Goal: Check status: Check status

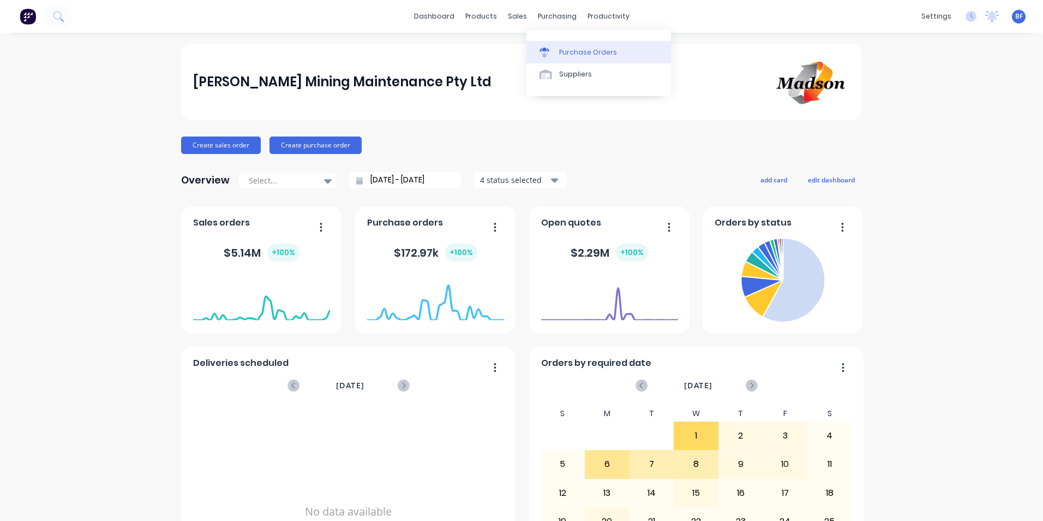
click at [571, 49] on div "Purchase Orders" at bounding box center [588, 52] width 58 height 10
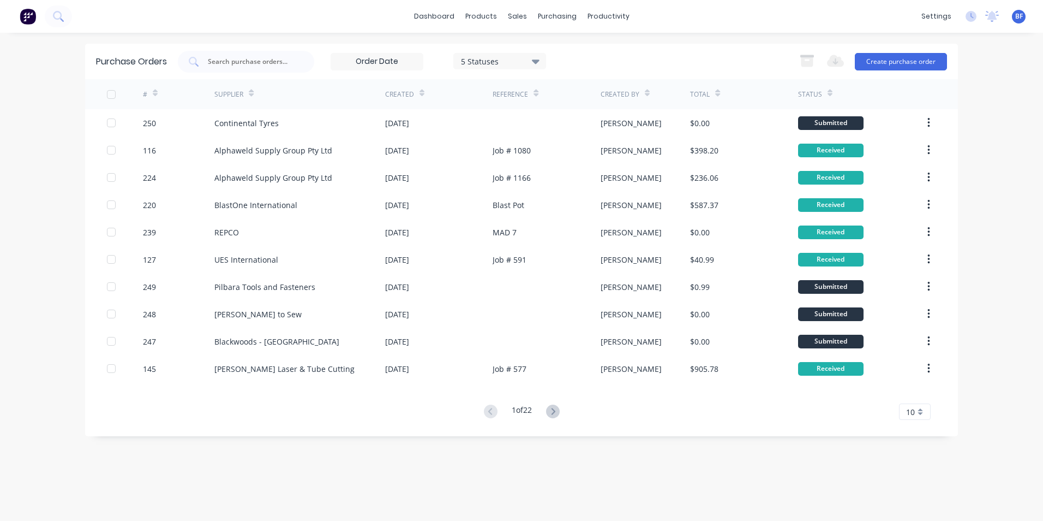
click at [554, 410] on icon at bounding box center [553, 411] width 14 height 14
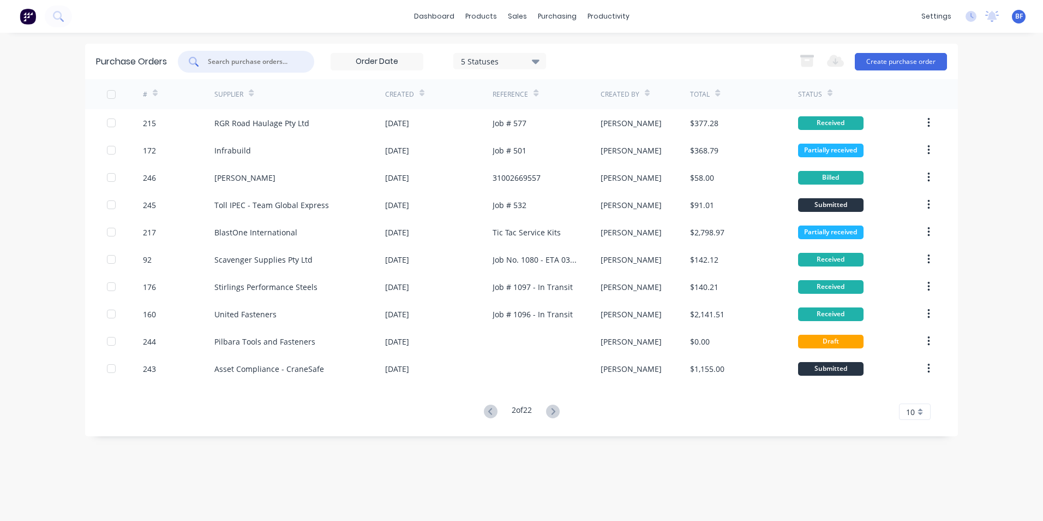
click at [252, 59] on input "text" at bounding box center [252, 61] width 91 height 11
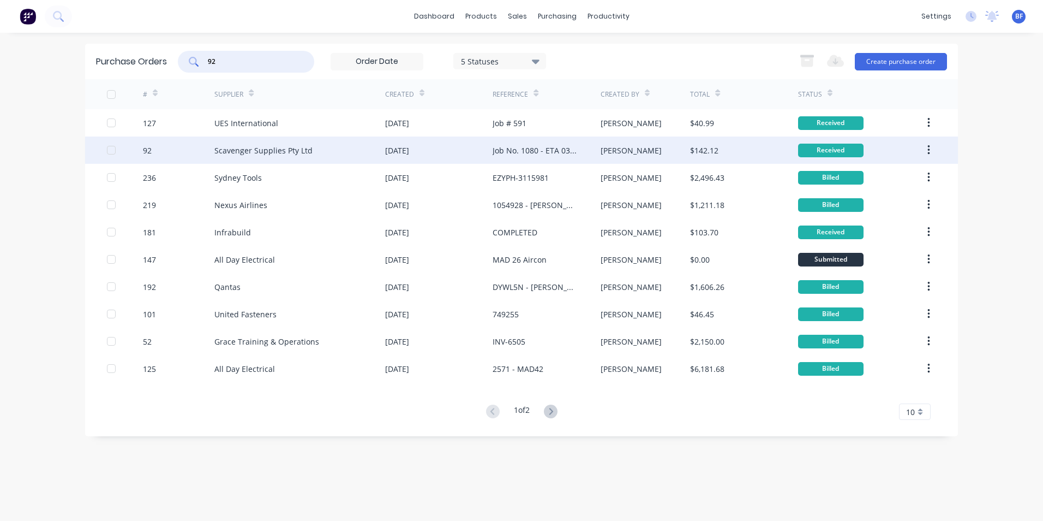
type input "92"
click at [274, 152] on div "Scavenger Supplies Pty Ltd" at bounding box center [263, 150] width 98 height 11
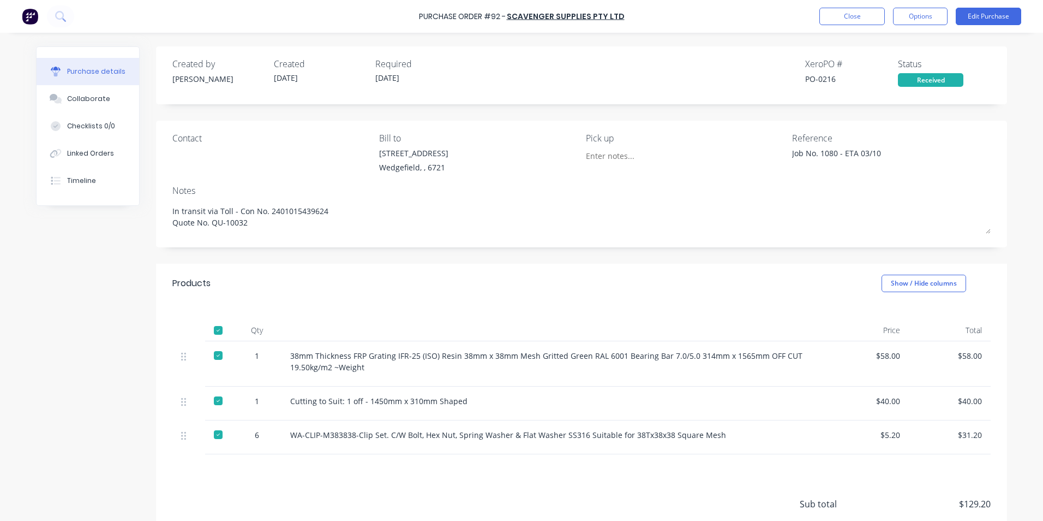
type textarea "x"
